Goal: Task Accomplishment & Management: Use online tool/utility

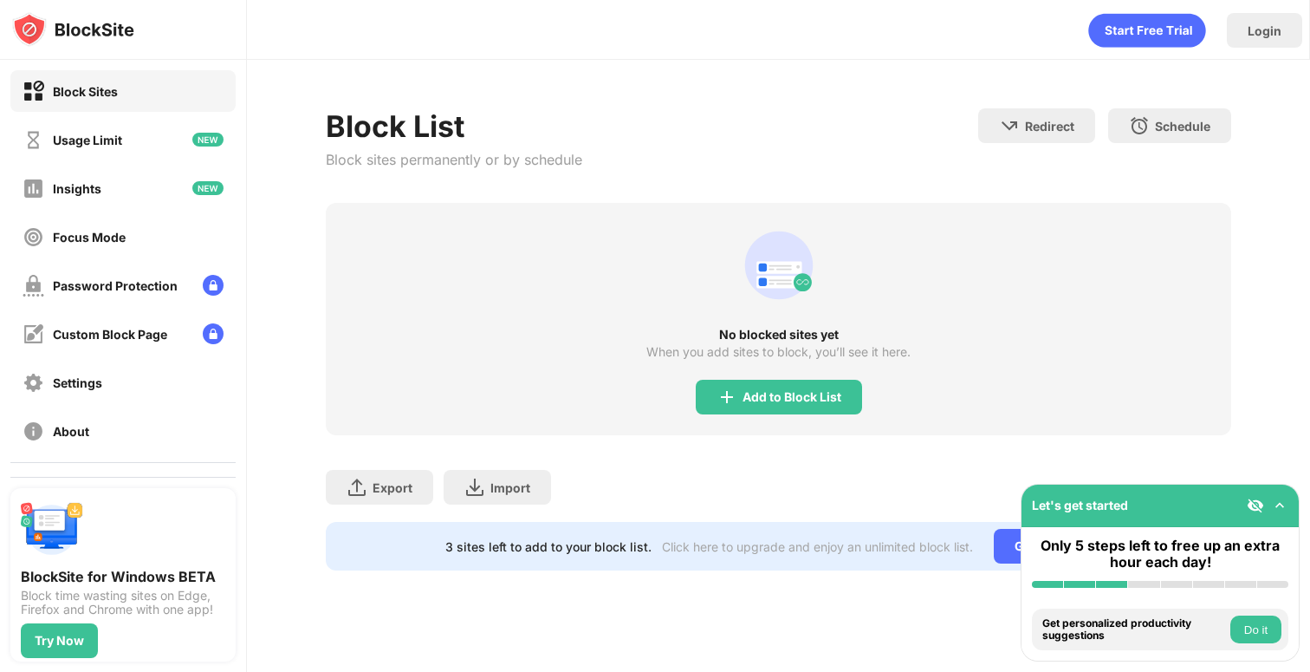
click at [762, 409] on div "Add to Block List" at bounding box center [779, 397] width 166 height 35
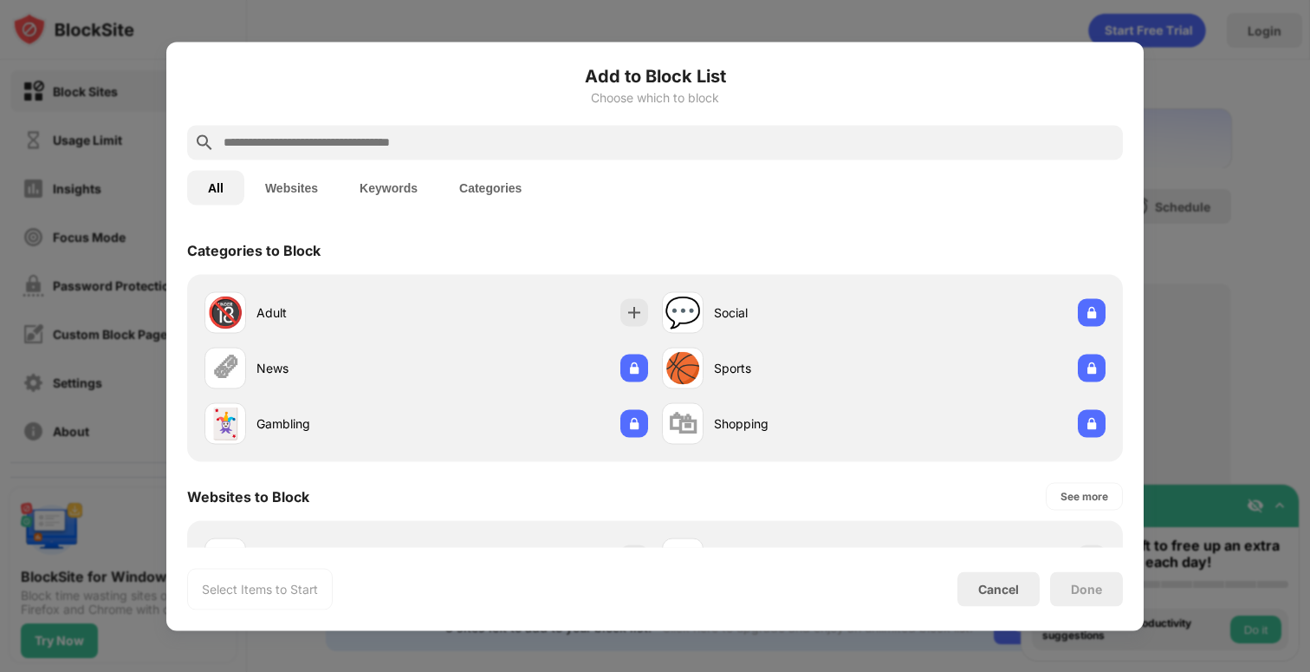
click at [419, 133] on input "text" at bounding box center [669, 142] width 894 height 21
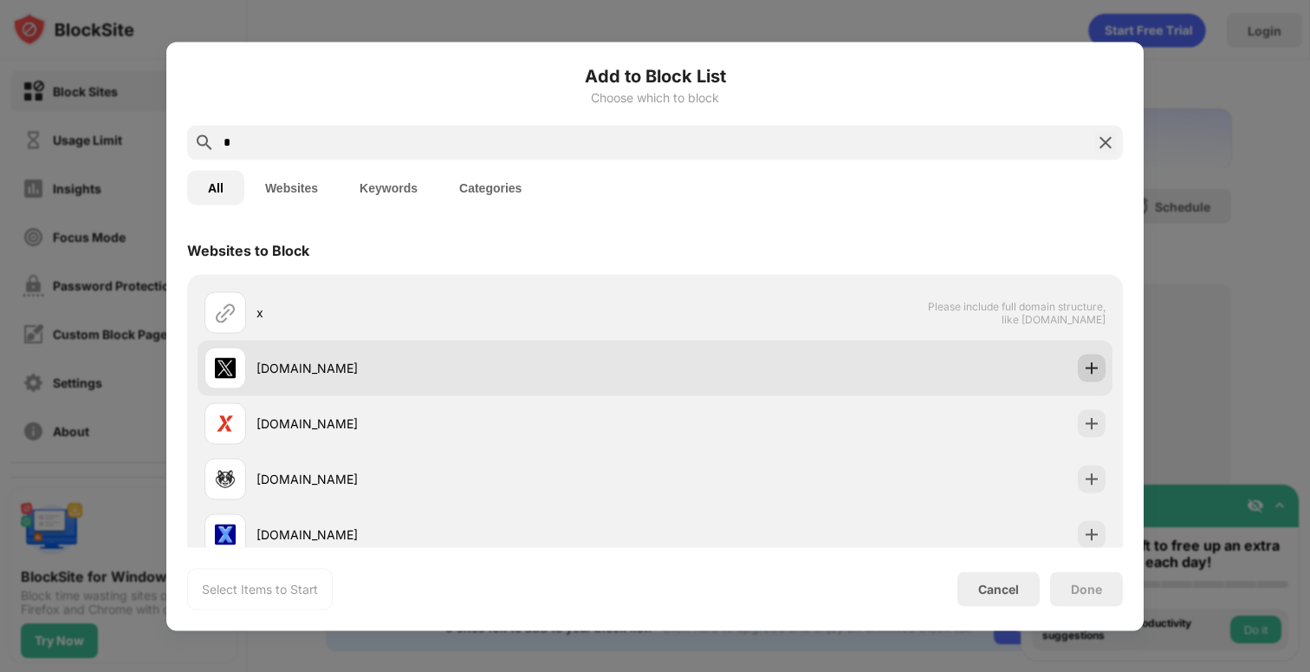
type input "*"
click at [1078, 368] on div at bounding box center [1092, 368] width 28 height 28
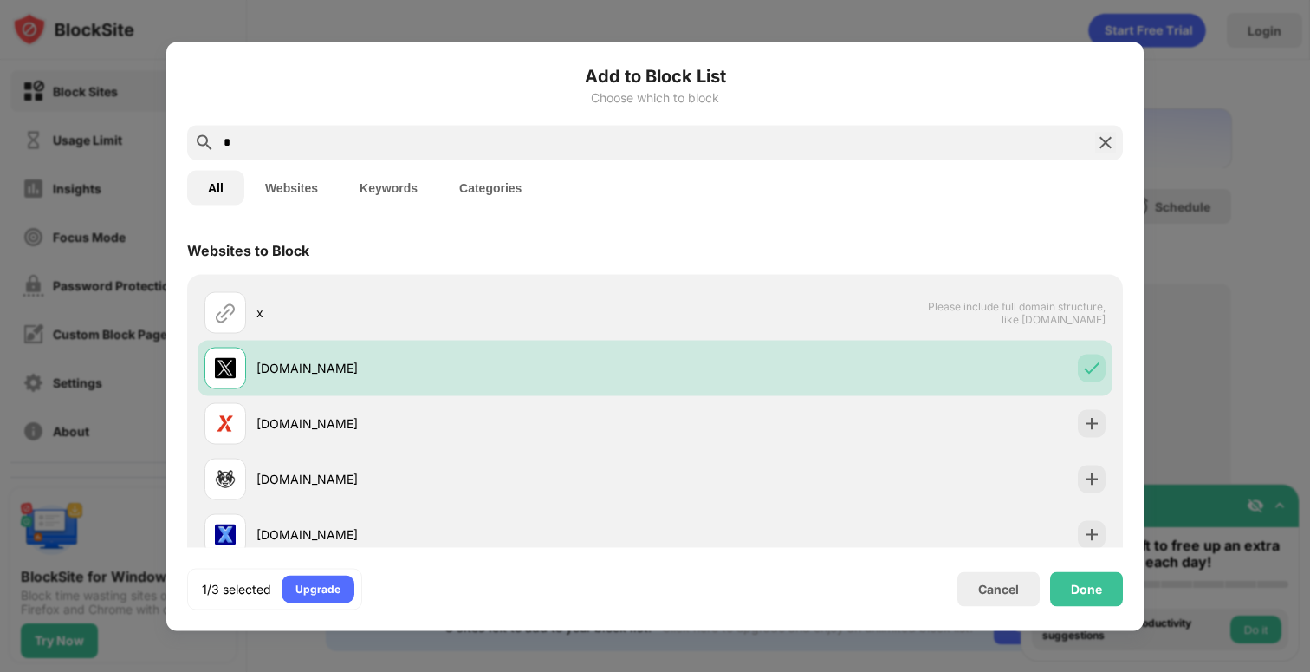
click at [1080, 571] on div "Done" at bounding box center [1086, 588] width 73 height 35
